Goal: Check status: Check status

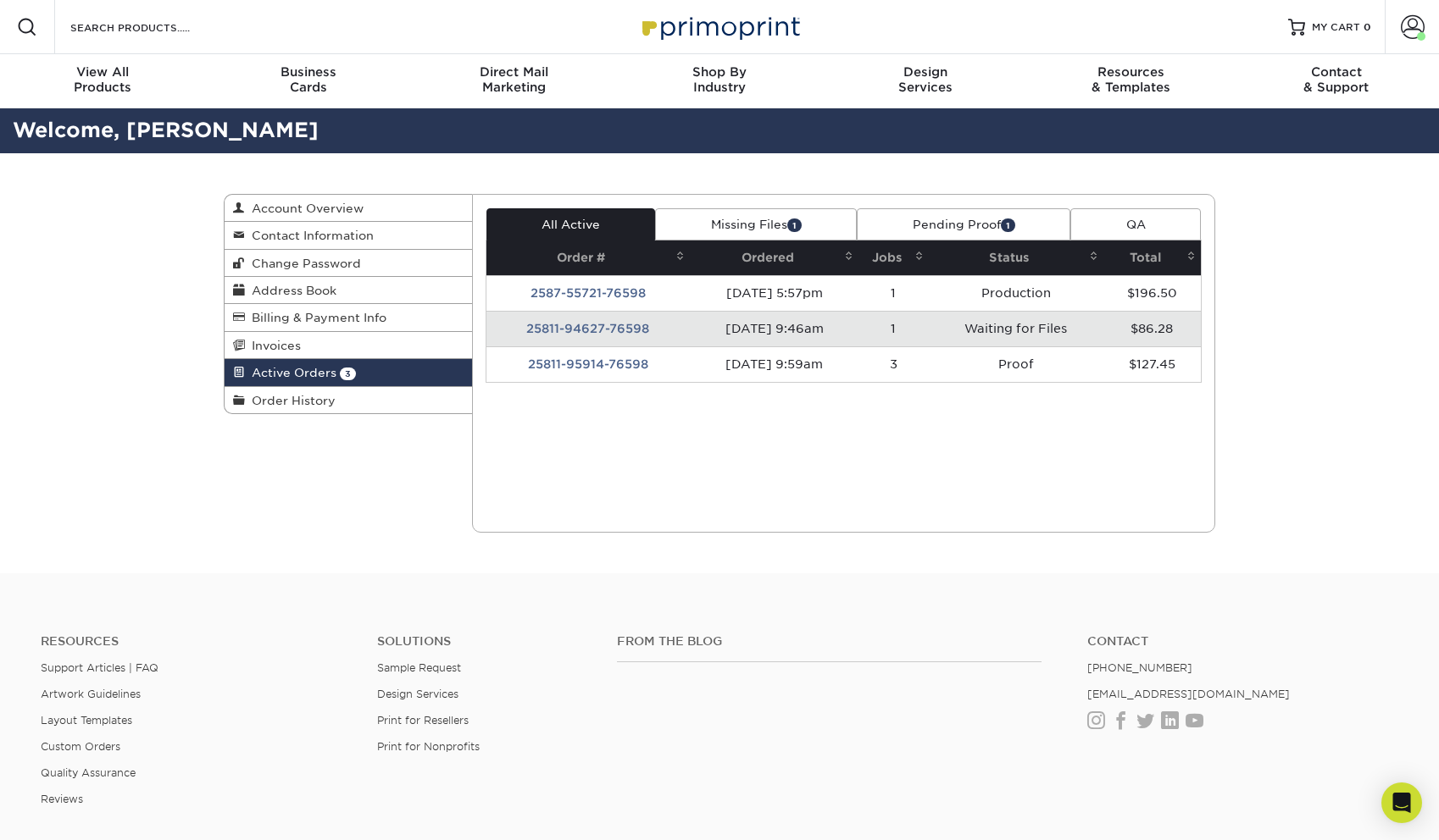
click at [1037, 344] on td "Waiting for Files" at bounding box center [1016, 328] width 175 height 36
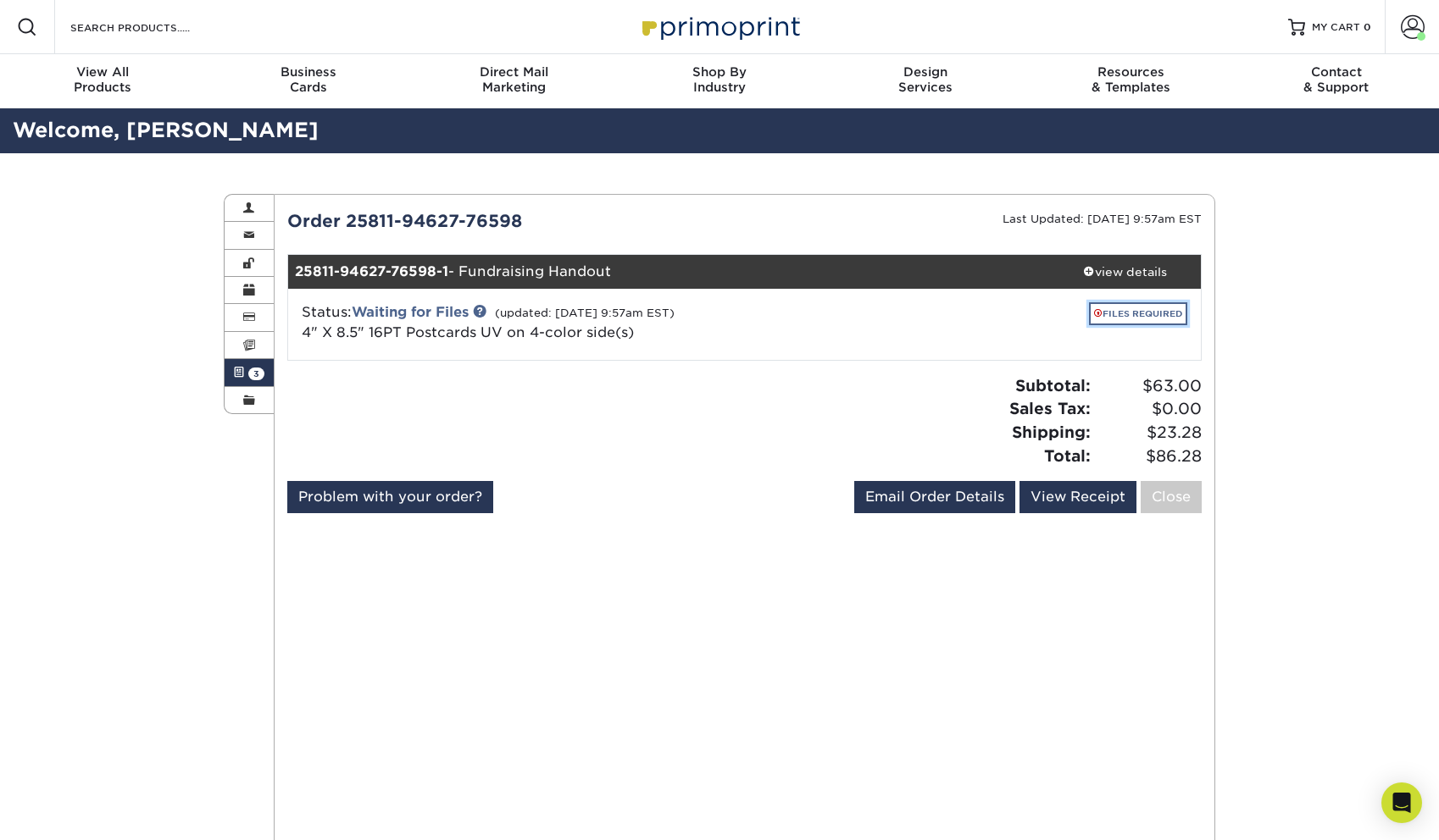
click at [1107, 311] on link "FILES REQUIRED" at bounding box center [1138, 314] width 99 height 23
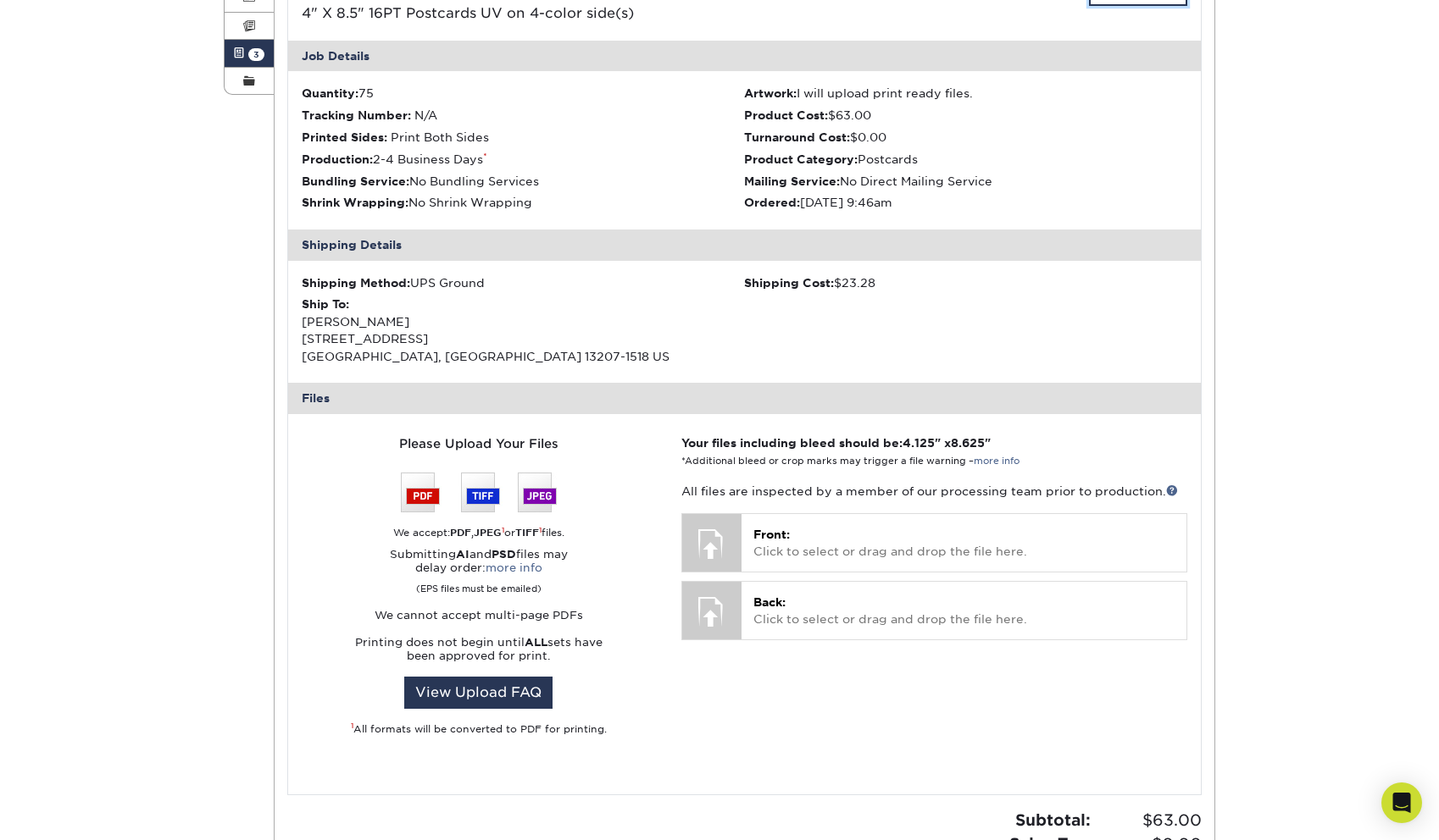
scroll to position [398, 0]
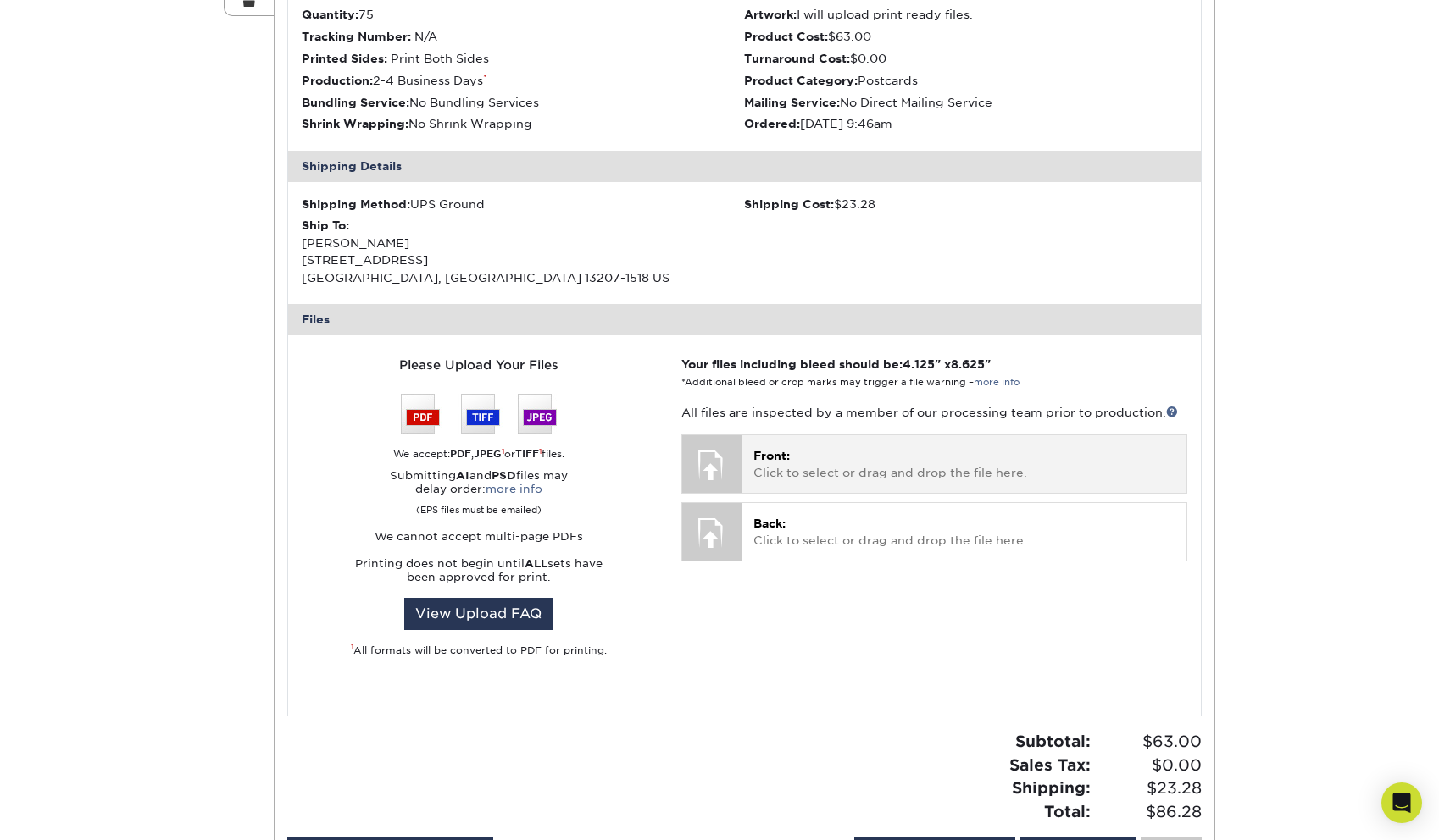
click at [802, 490] on div "Front: Click to select or drag and drop the file here. Choose file" at bounding box center [964, 463] width 445 height 57
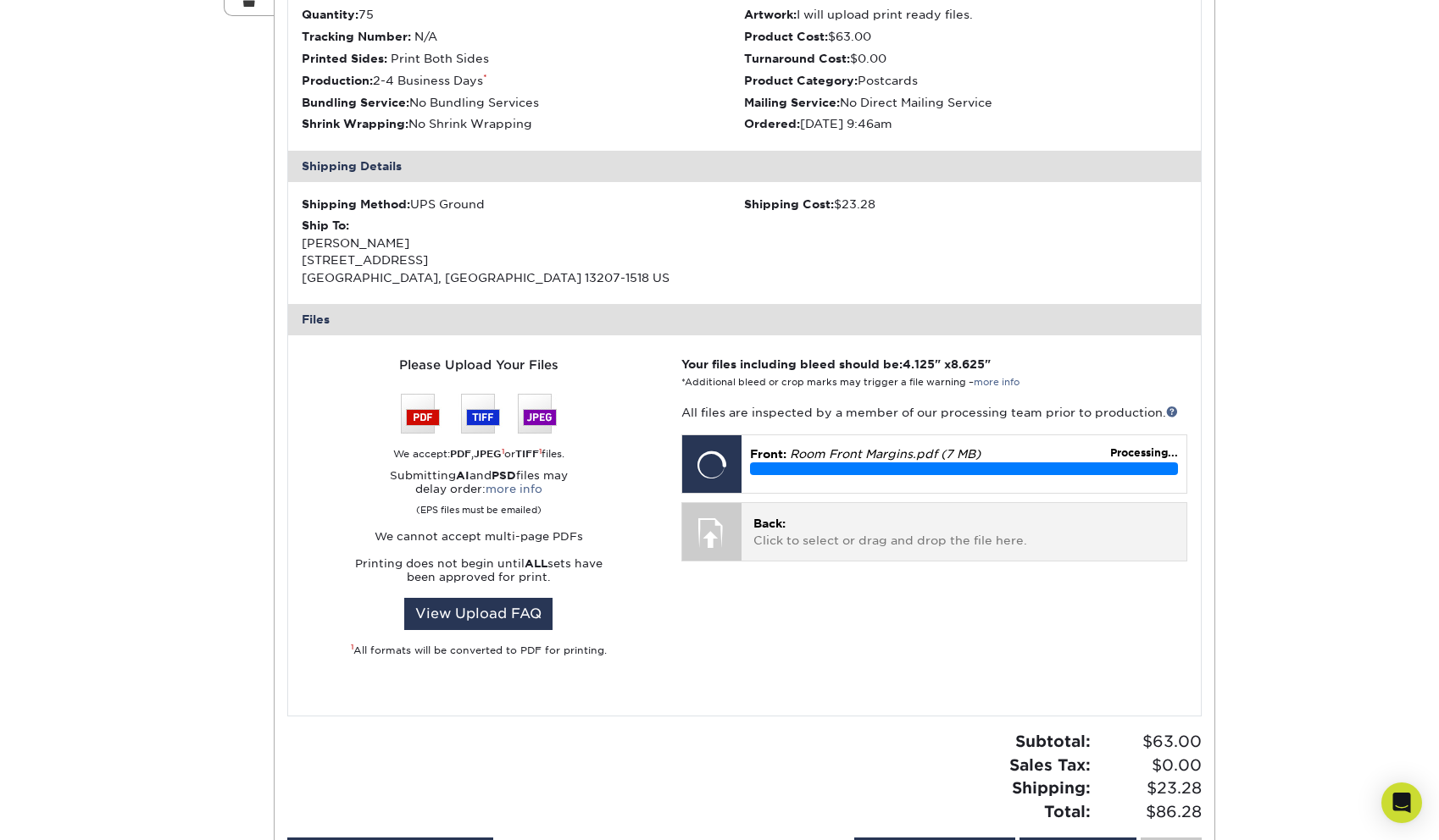
click at [790, 525] on p "Back: Click to select or drag and drop the file here." at bounding box center [963, 532] width 421 height 35
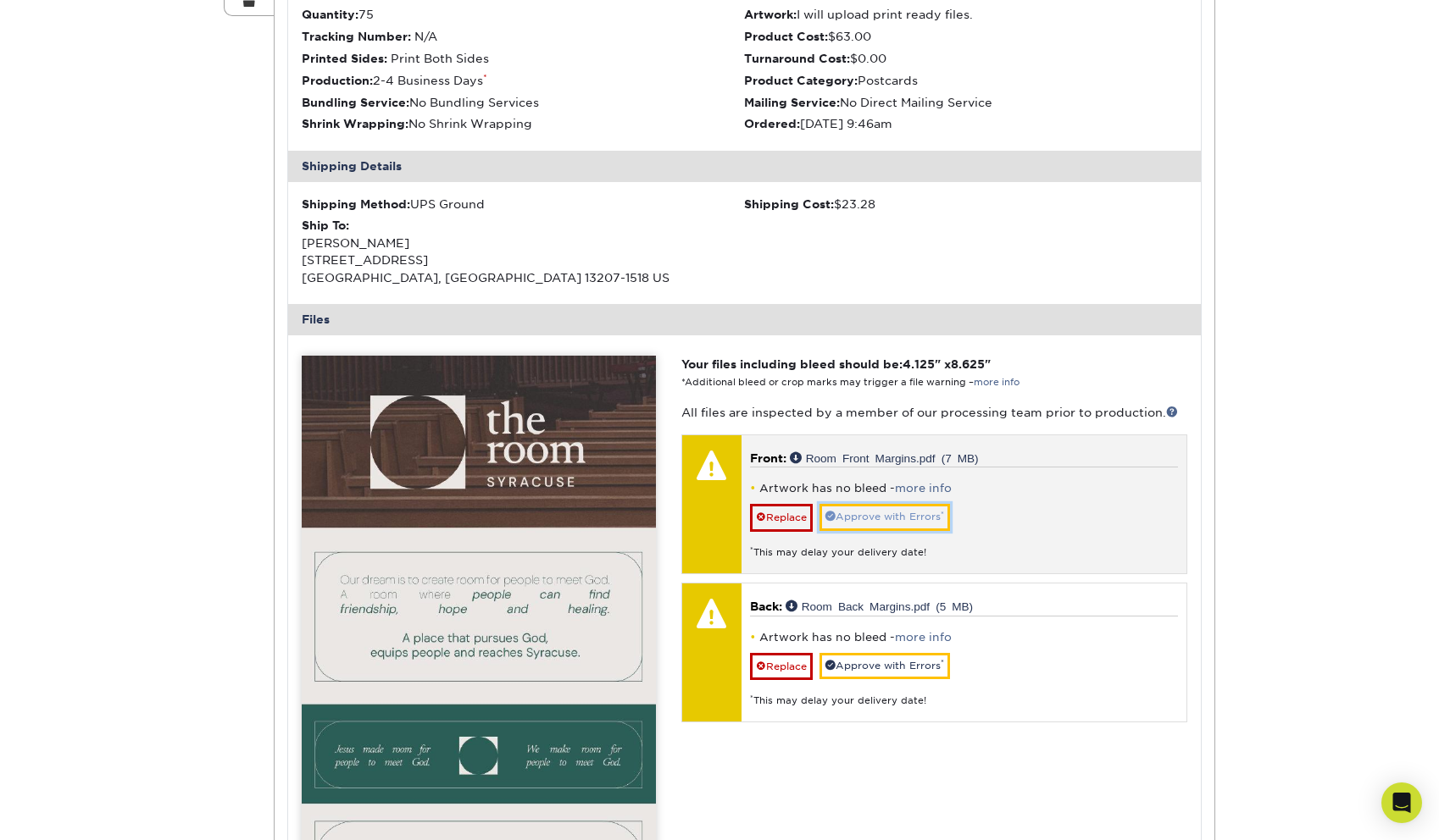
click at [891, 516] on link "Approve with Errors *" at bounding box center [885, 517] width 131 height 26
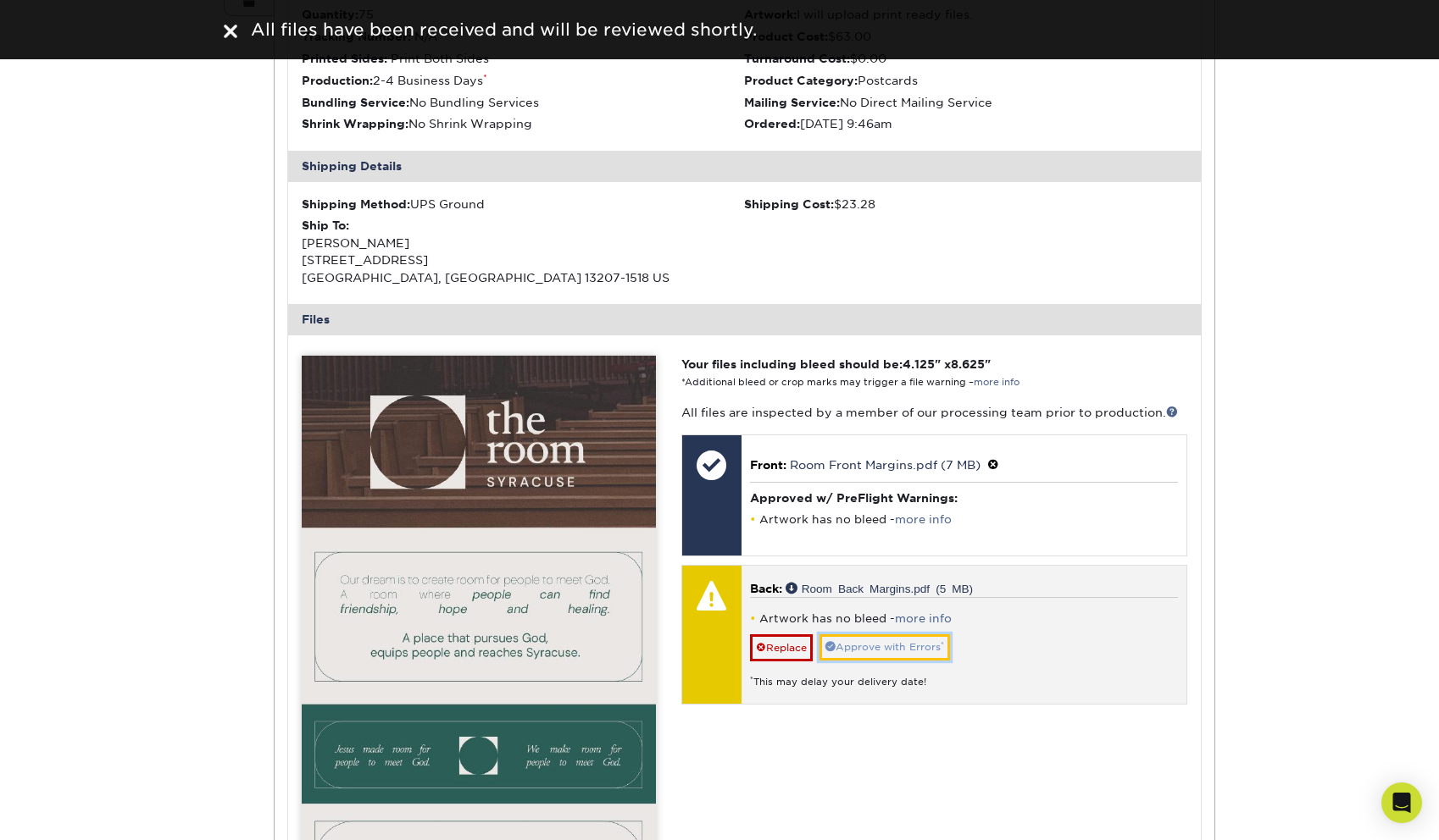
click at [886, 645] on link "Approve with Errors *" at bounding box center [885, 647] width 131 height 26
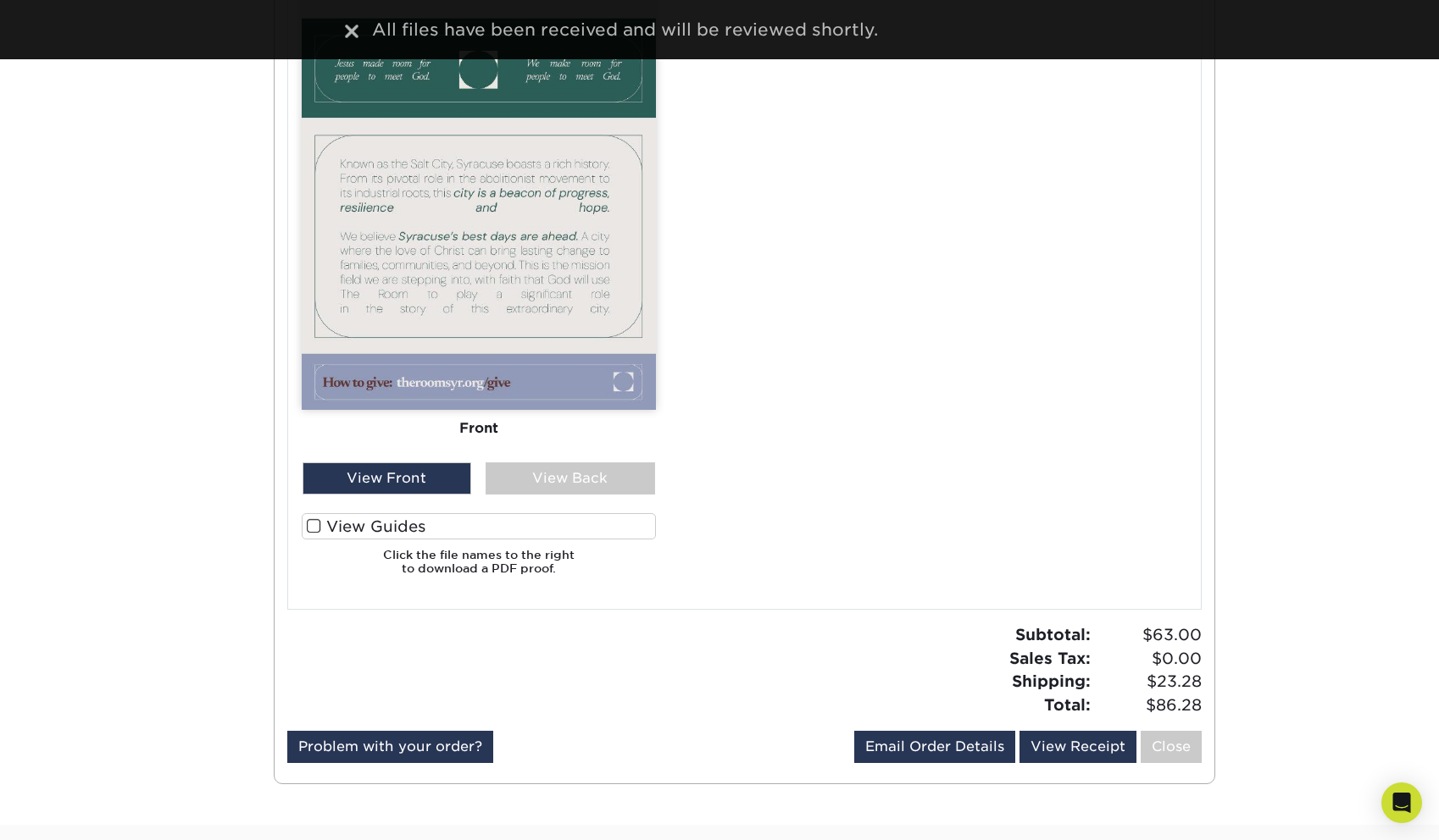
scroll to position [1293, 0]
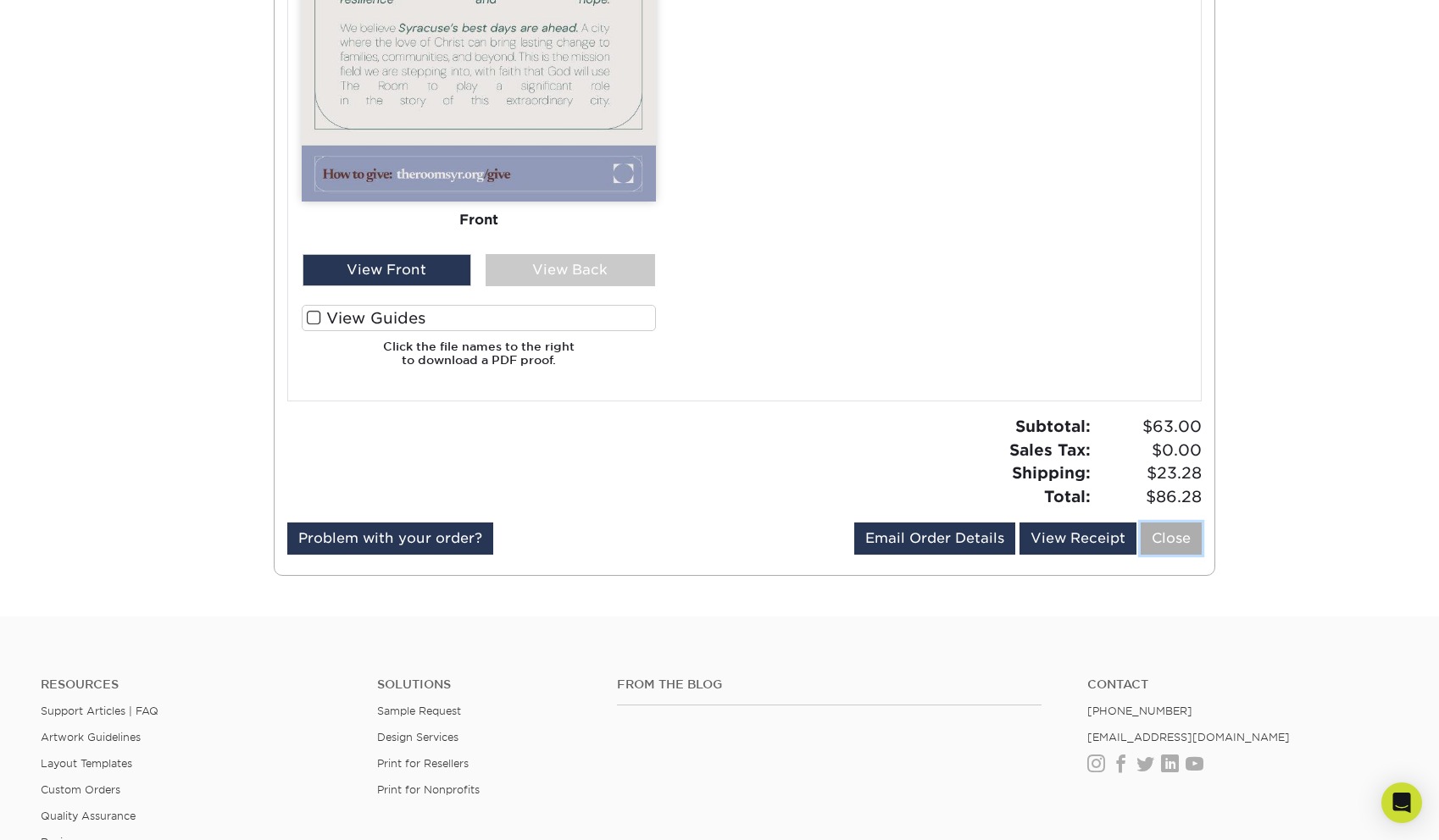
click at [1179, 543] on link "Close" at bounding box center [1171, 538] width 61 height 32
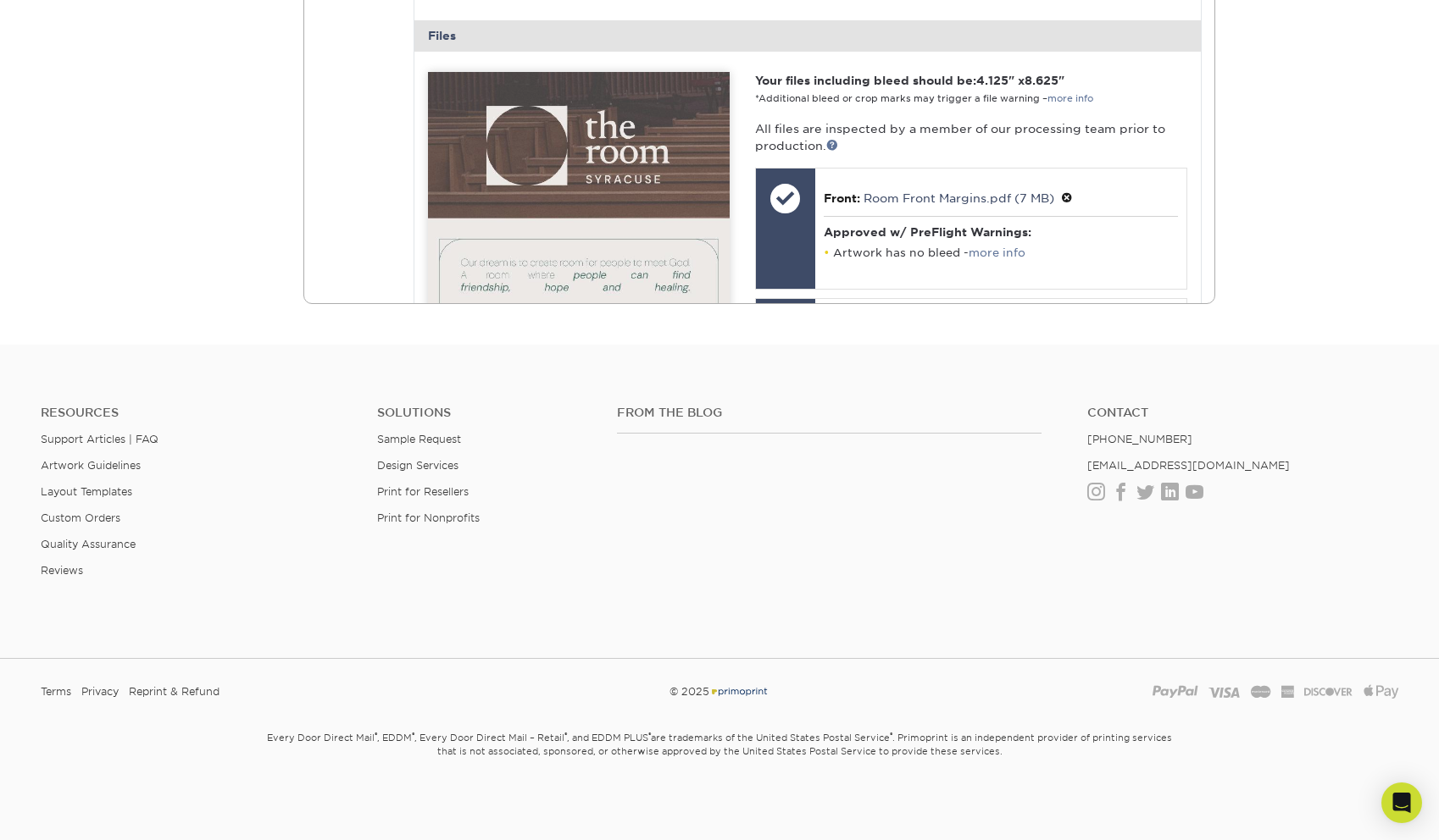
scroll to position [0, 0]
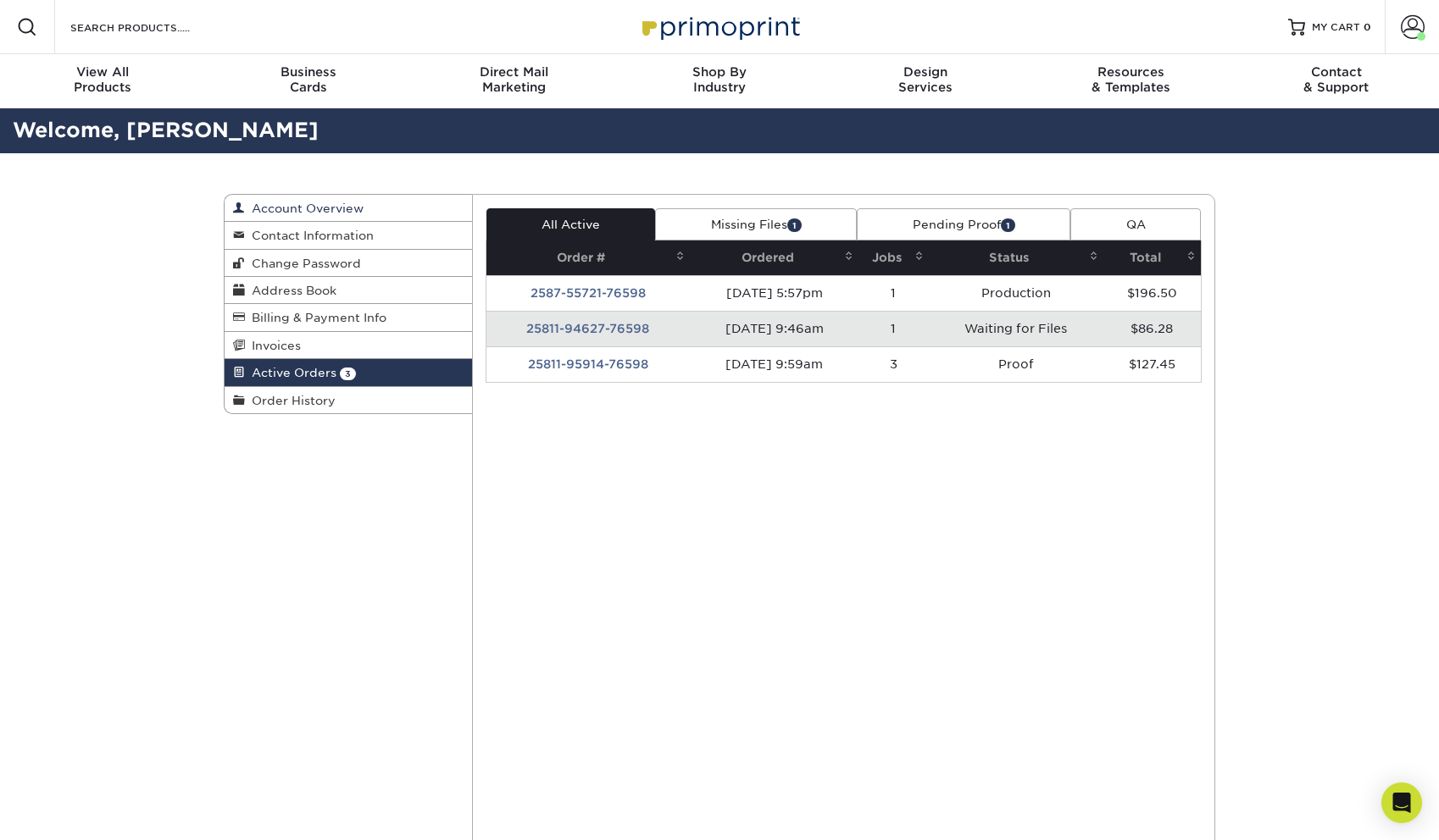
click at [298, 214] on span "Account Overview" at bounding box center [305, 208] width 119 height 14
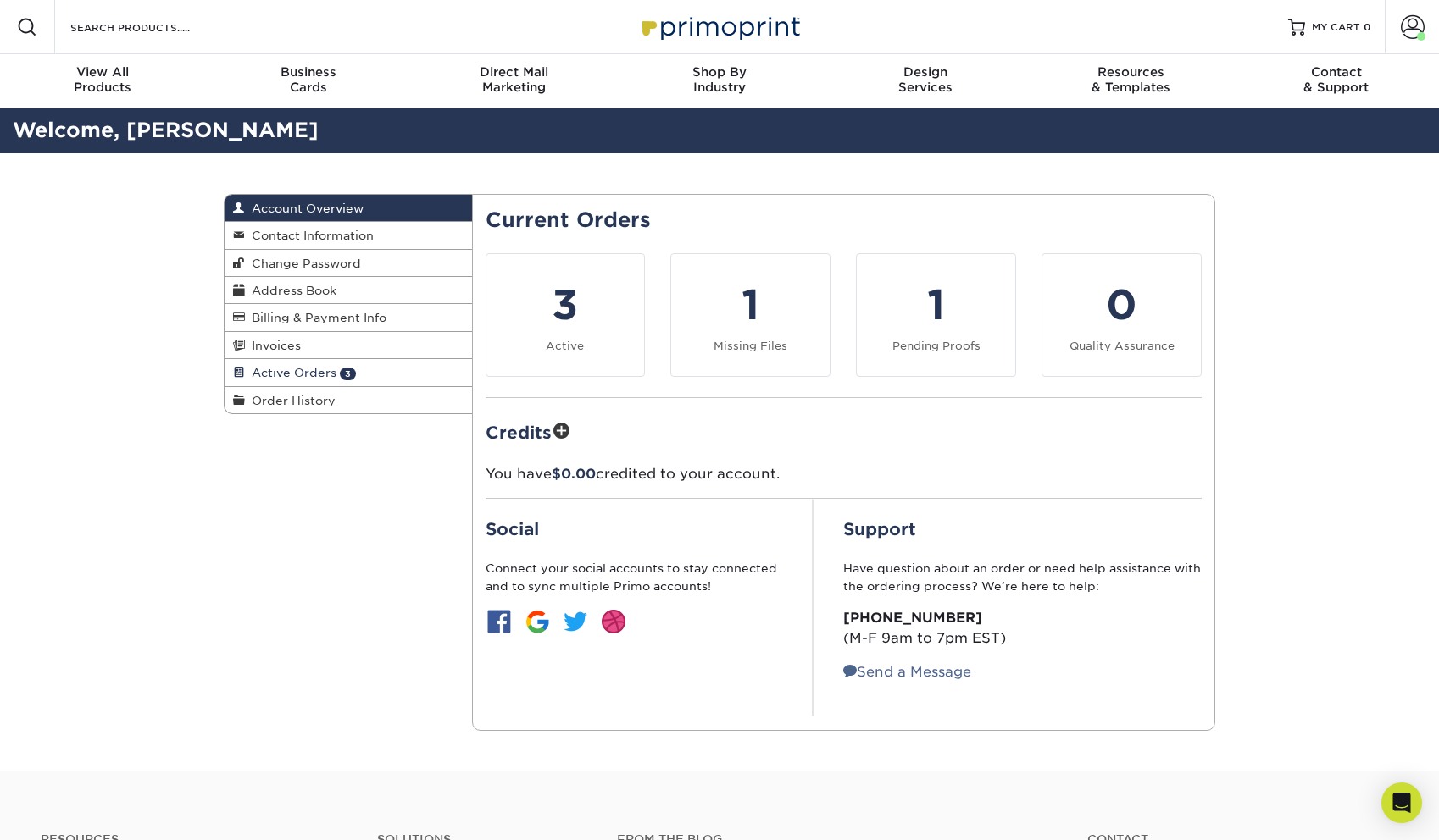
click at [323, 373] on span "Active Orders" at bounding box center [291, 372] width 92 height 14
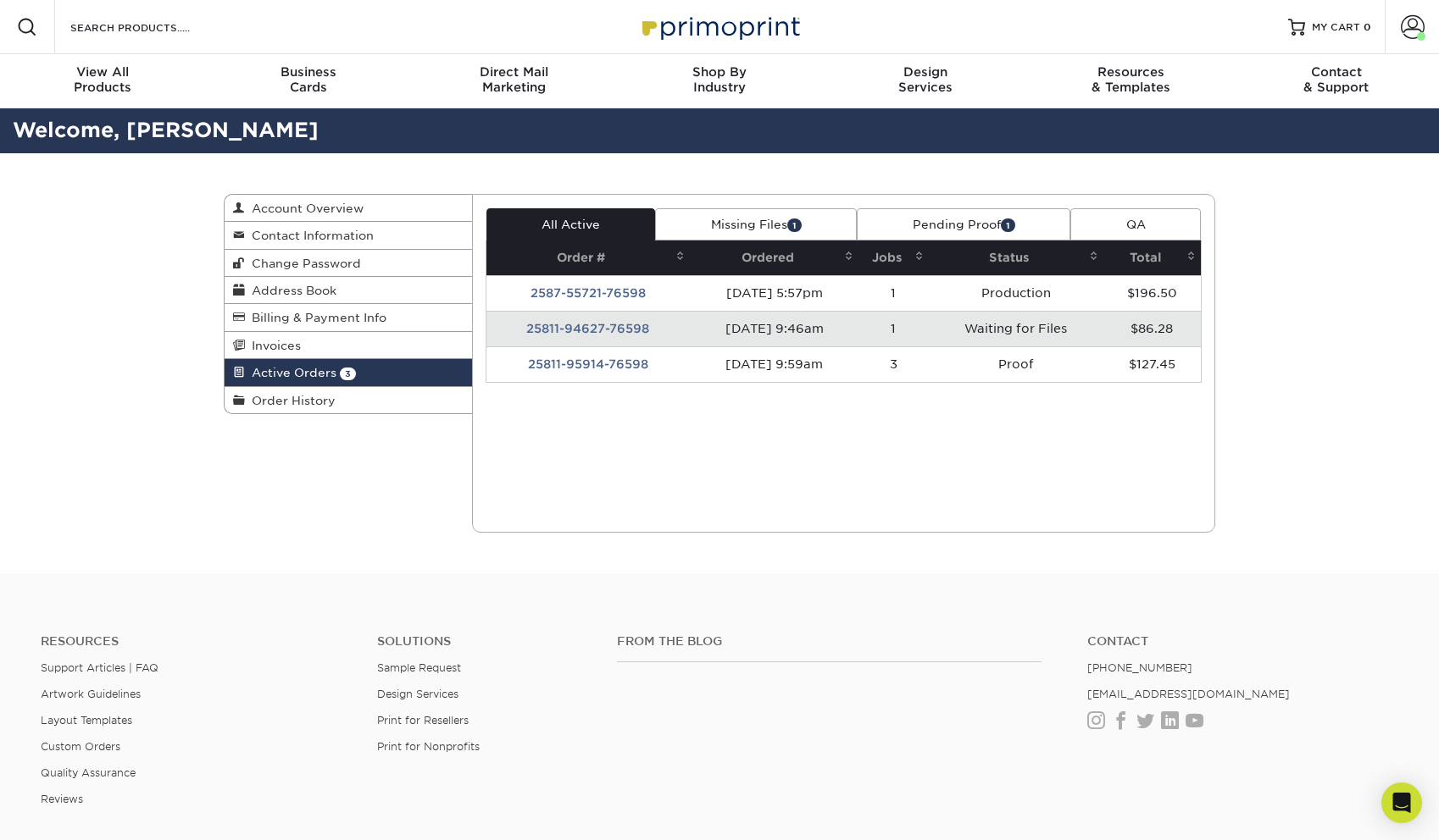
click at [923, 322] on td "1" at bounding box center [893, 328] width 71 height 36
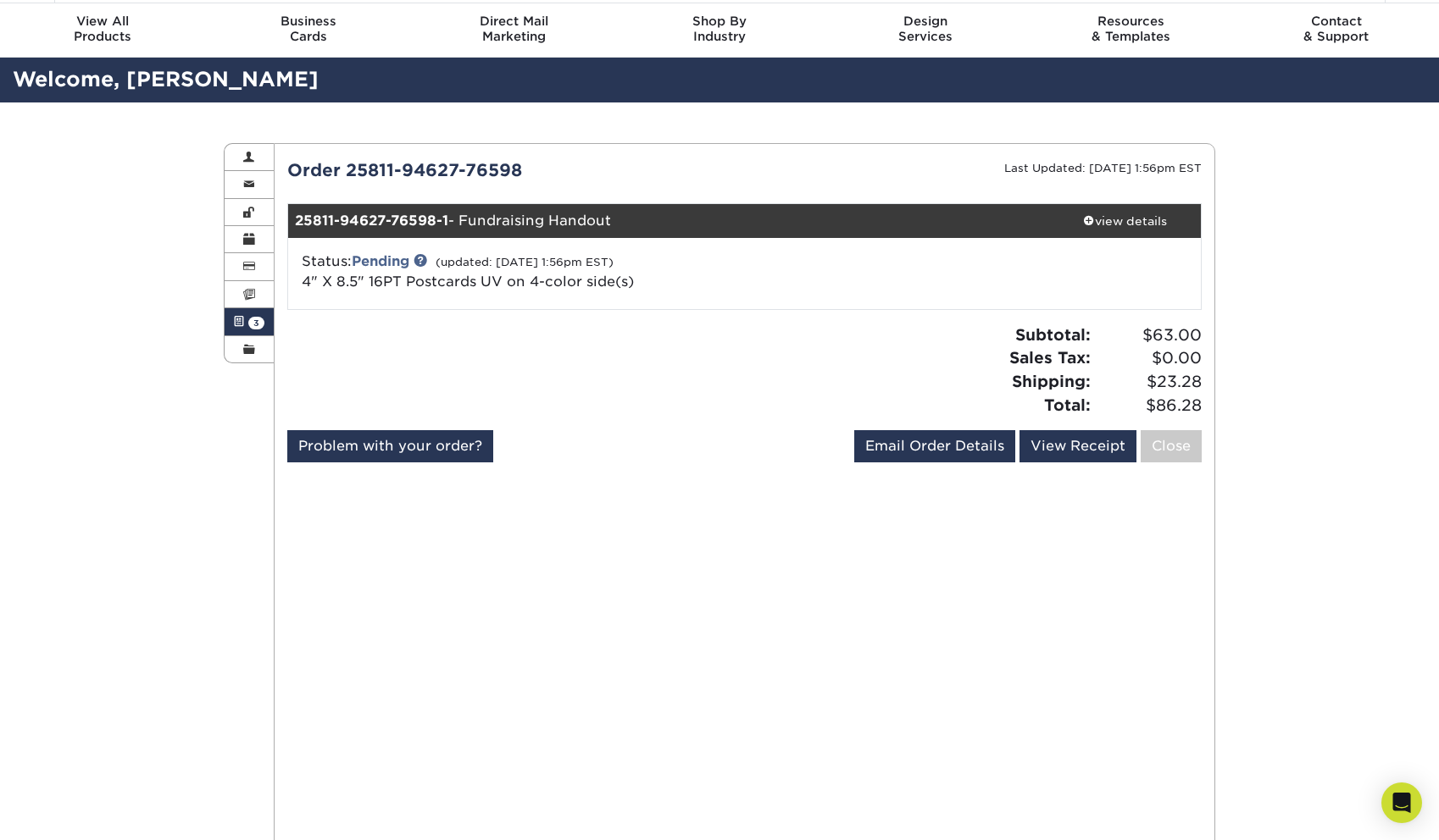
scroll to position [53, 0]
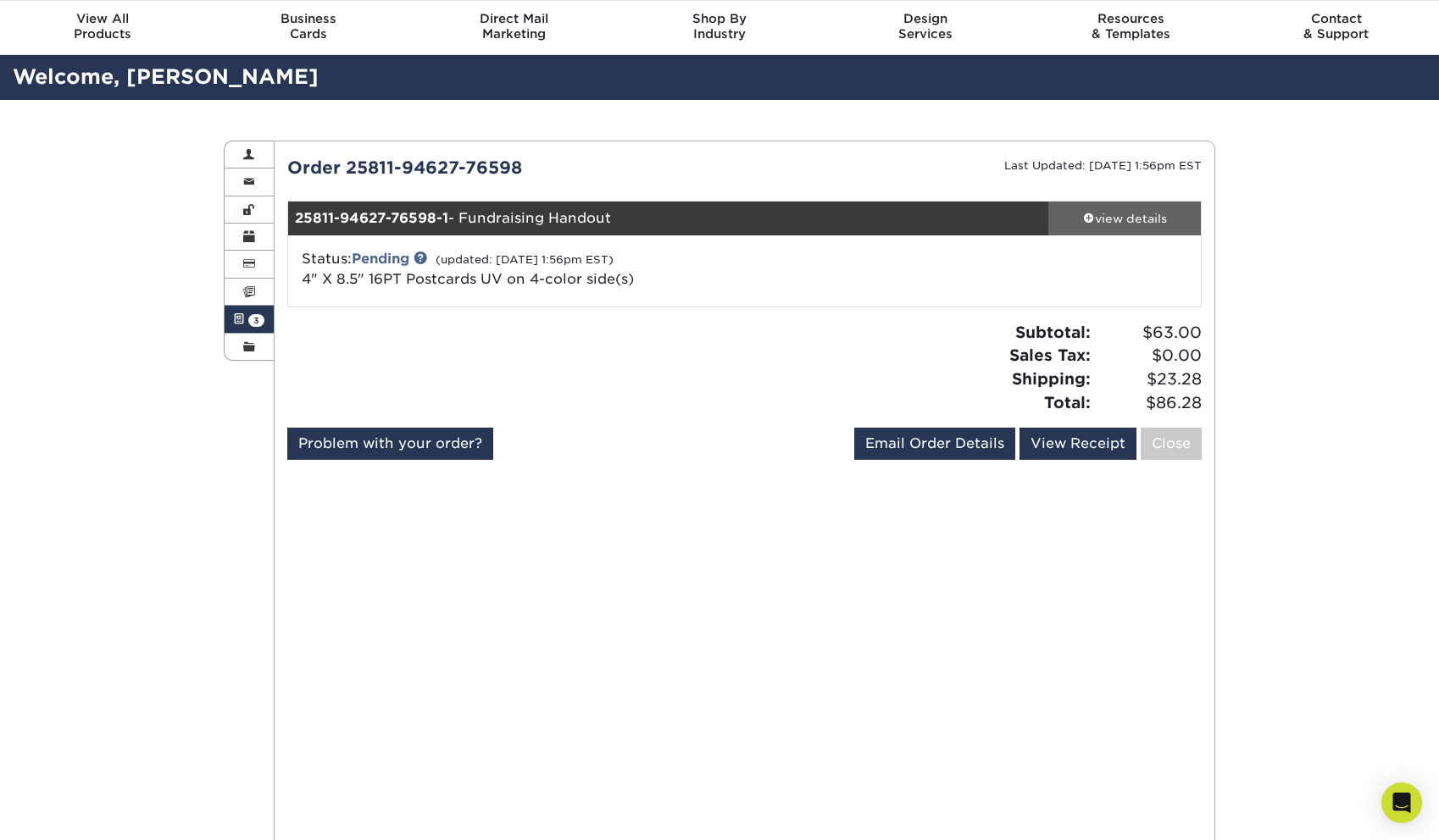
click at [1077, 210] on div "view details" at bounding box center [1124, 218] width 153 height 17
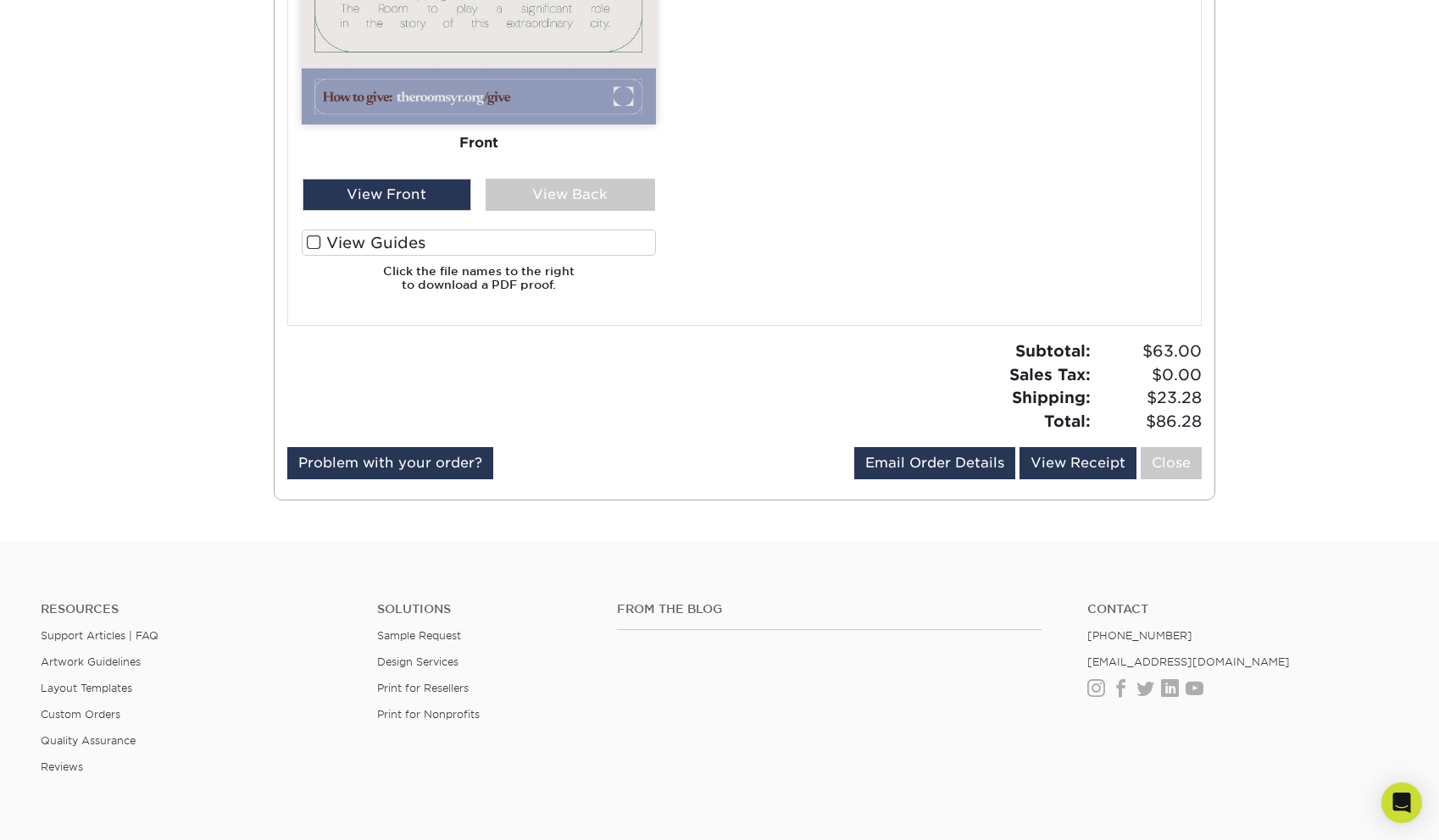
scroll to position [1287, 0]
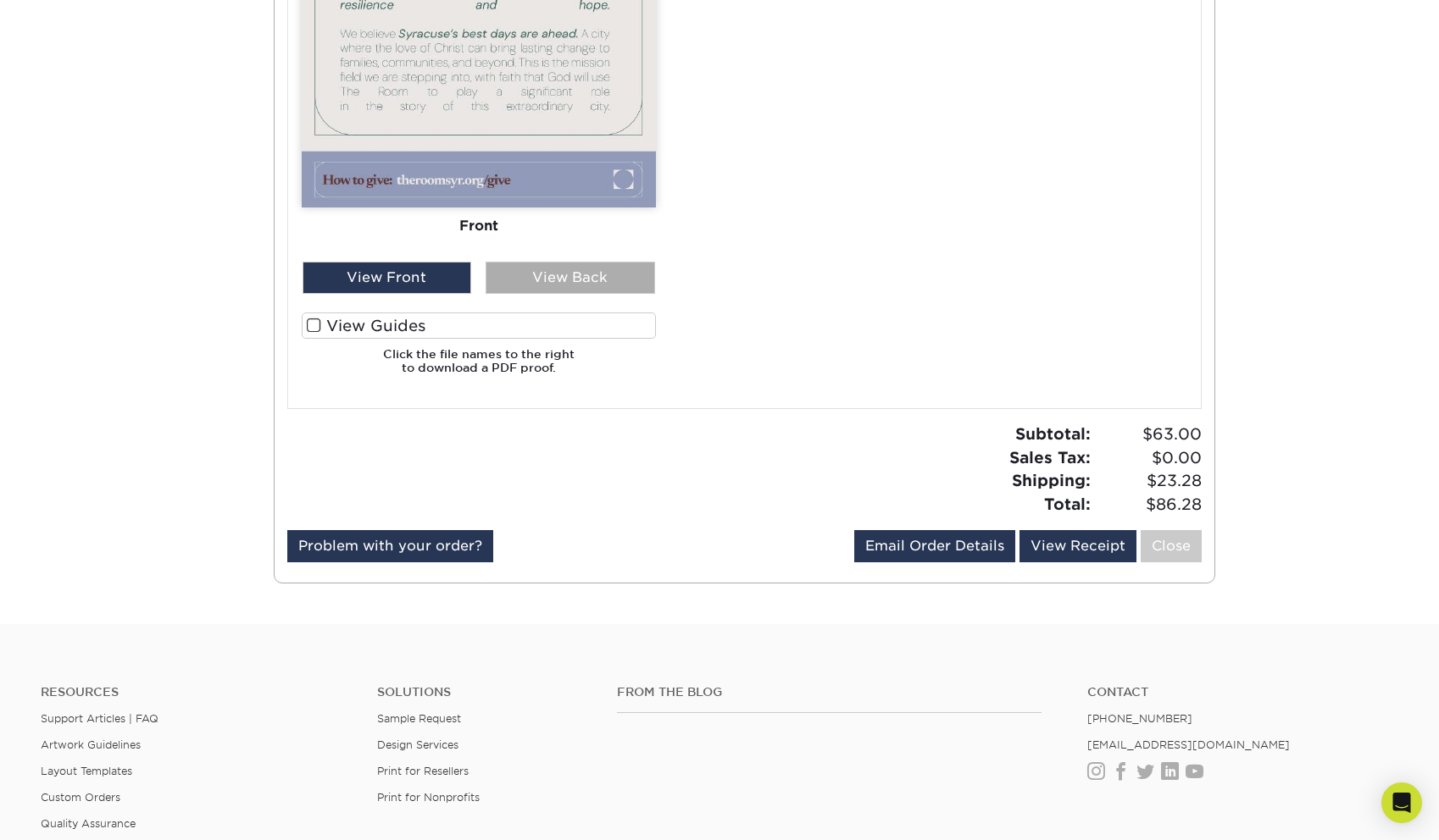
click at [612, 287] on div "View Back" at bounding box center [570, 277] width 169 height 32
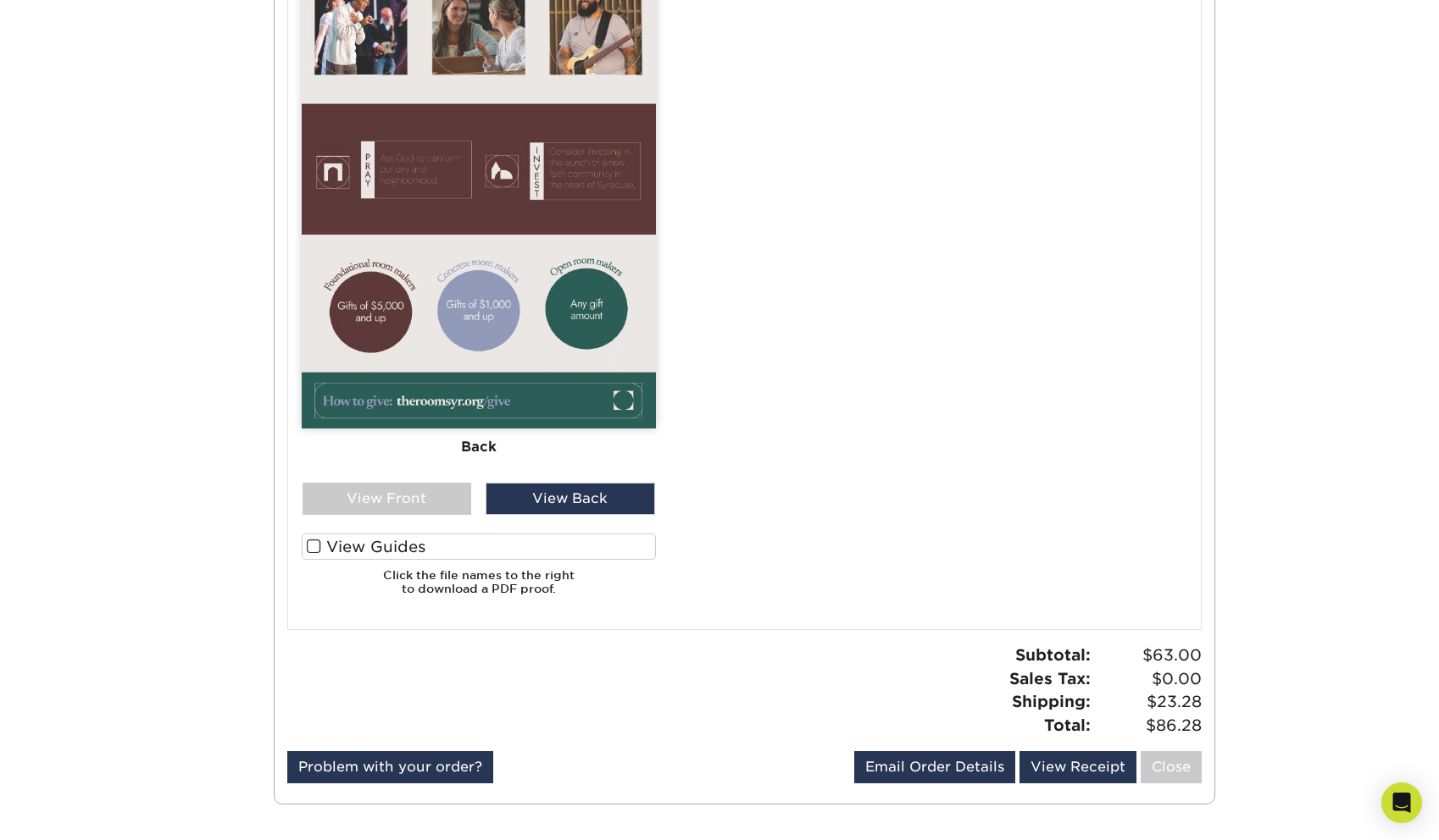
scroll to position [0, 0]
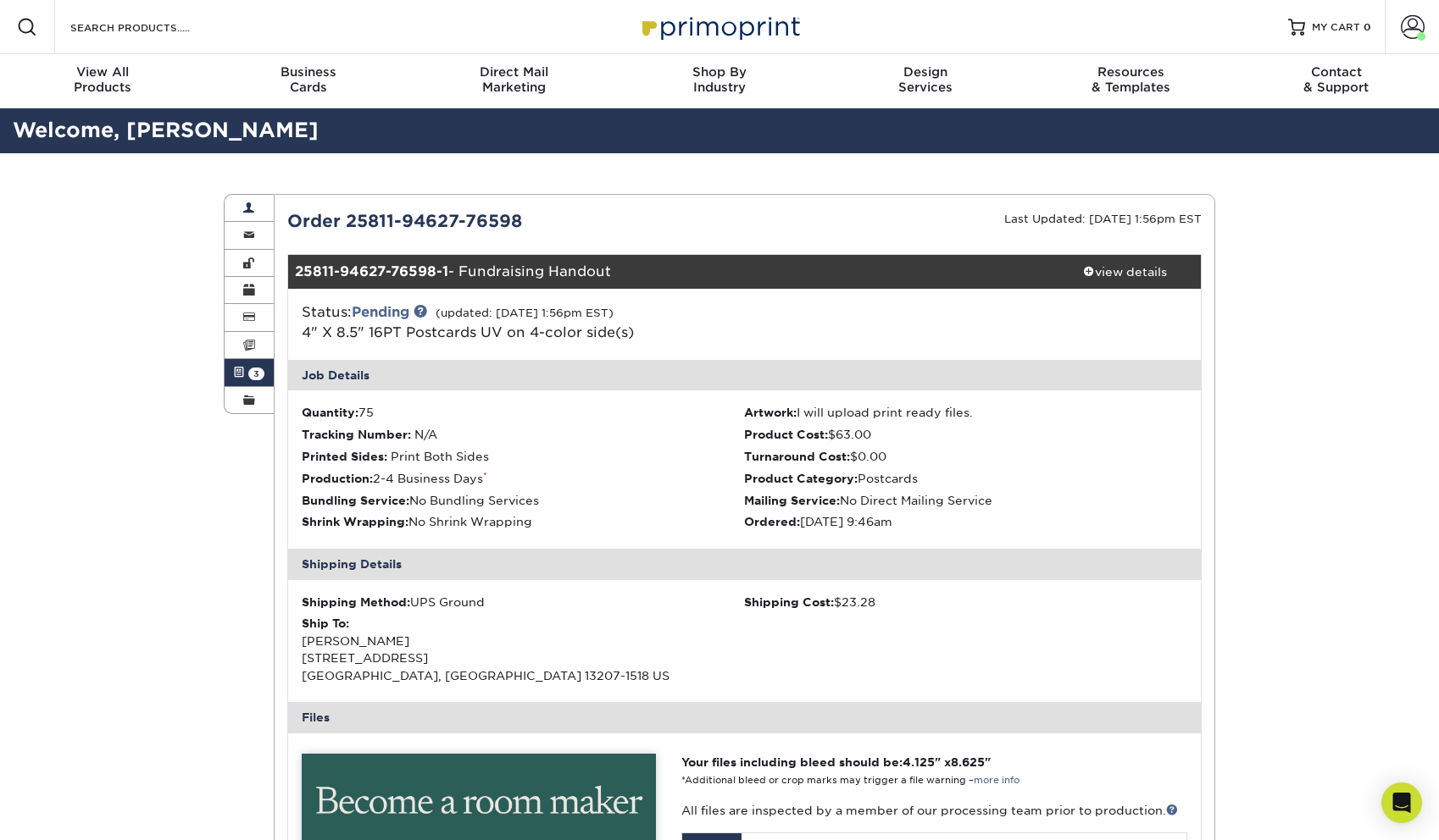
click at [244, 210] on span at bounding box center [250, 208] width 12 height 14
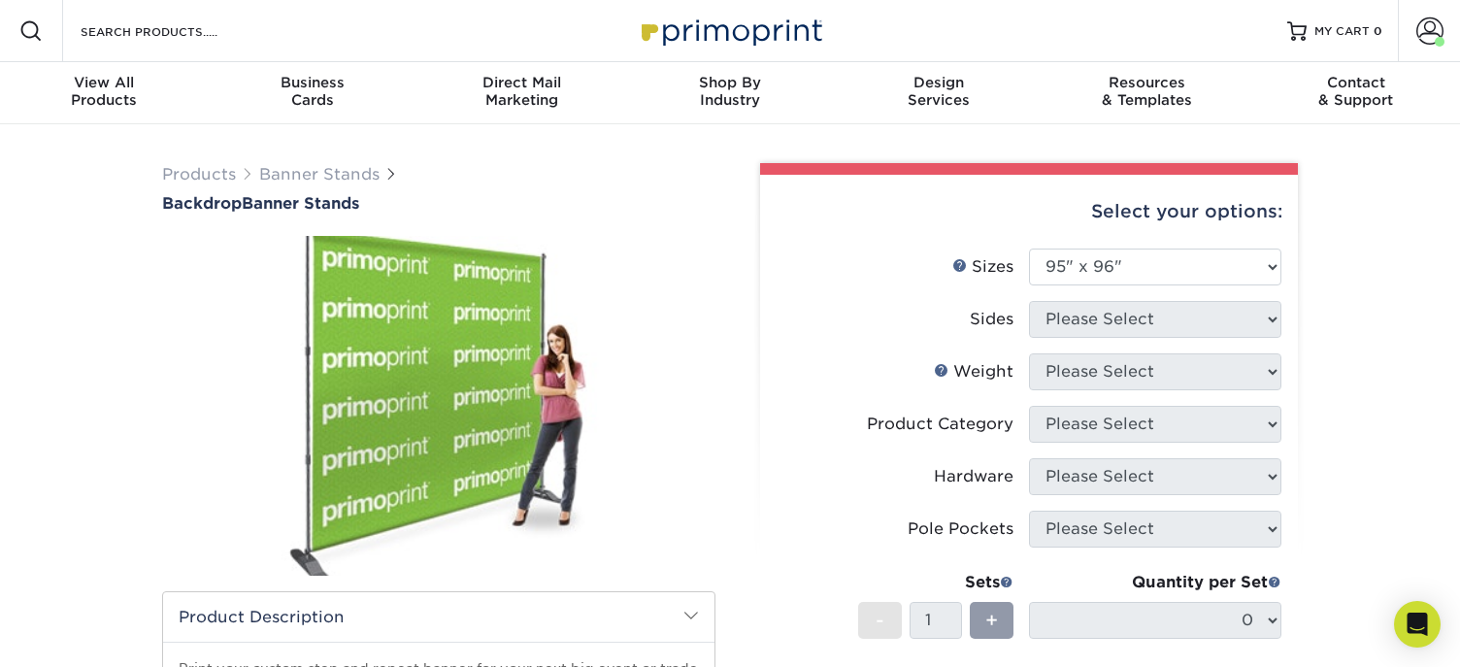
select select "95.00x96.00"
